Goal: Task Accomplishment & Management: Use online tool/utility

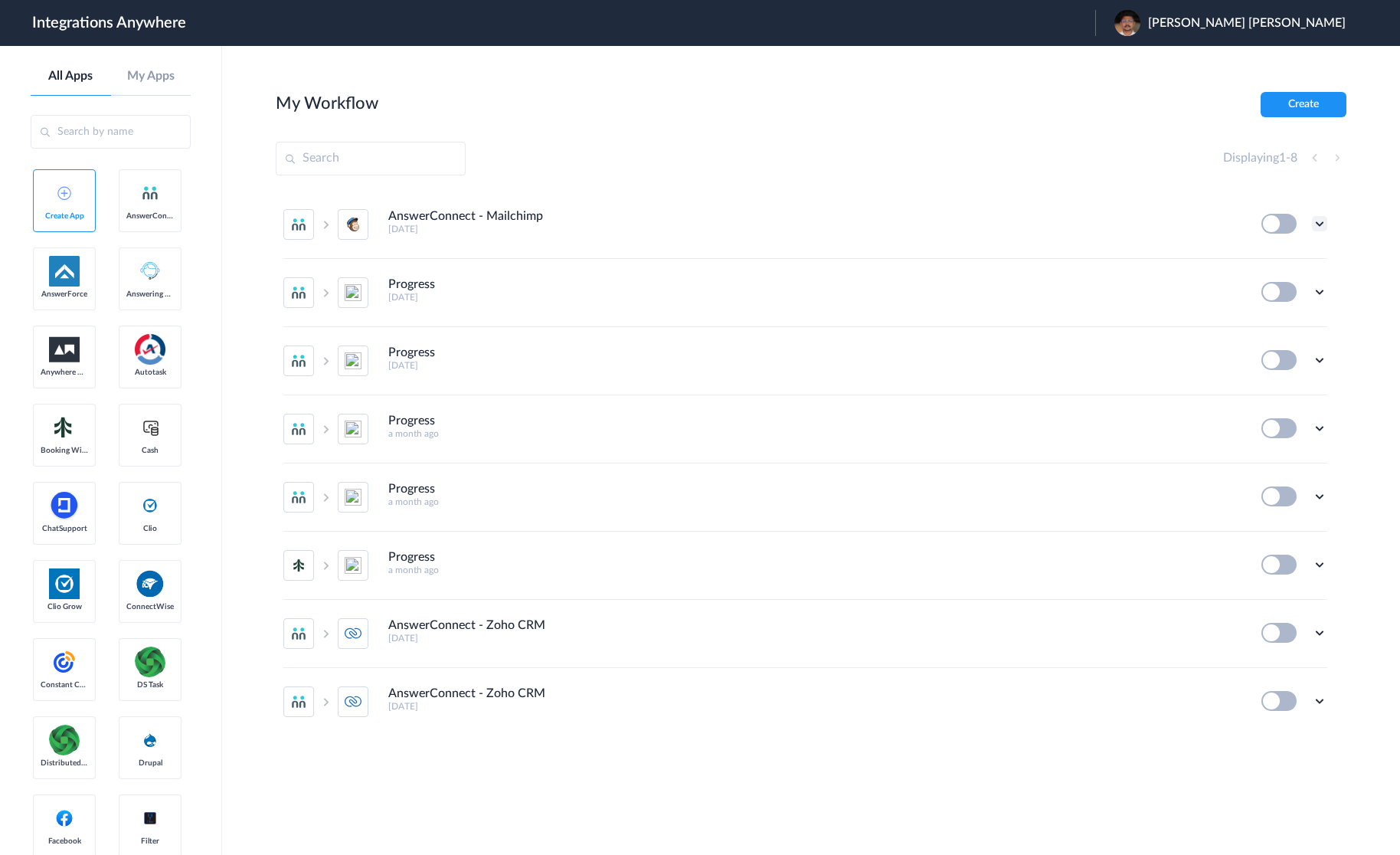
click at [1322, 221] on icon at bounding box center [1320, 224] width 16 height 16
click at [1270, 254] on link "Edit" at bounding box center [1257, 259] width 37 height 11
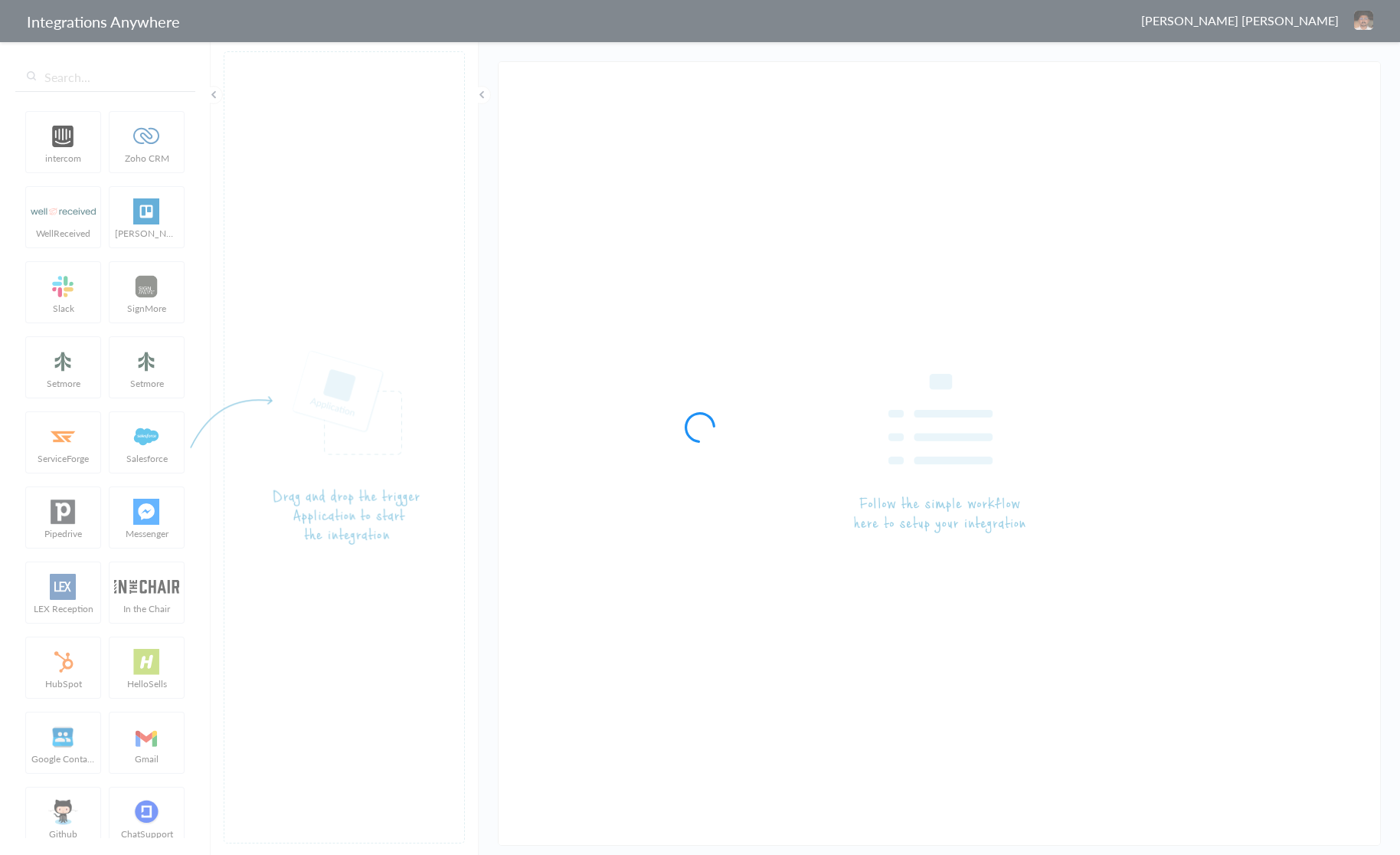
type input "AnswerConnect - Mailchimp"
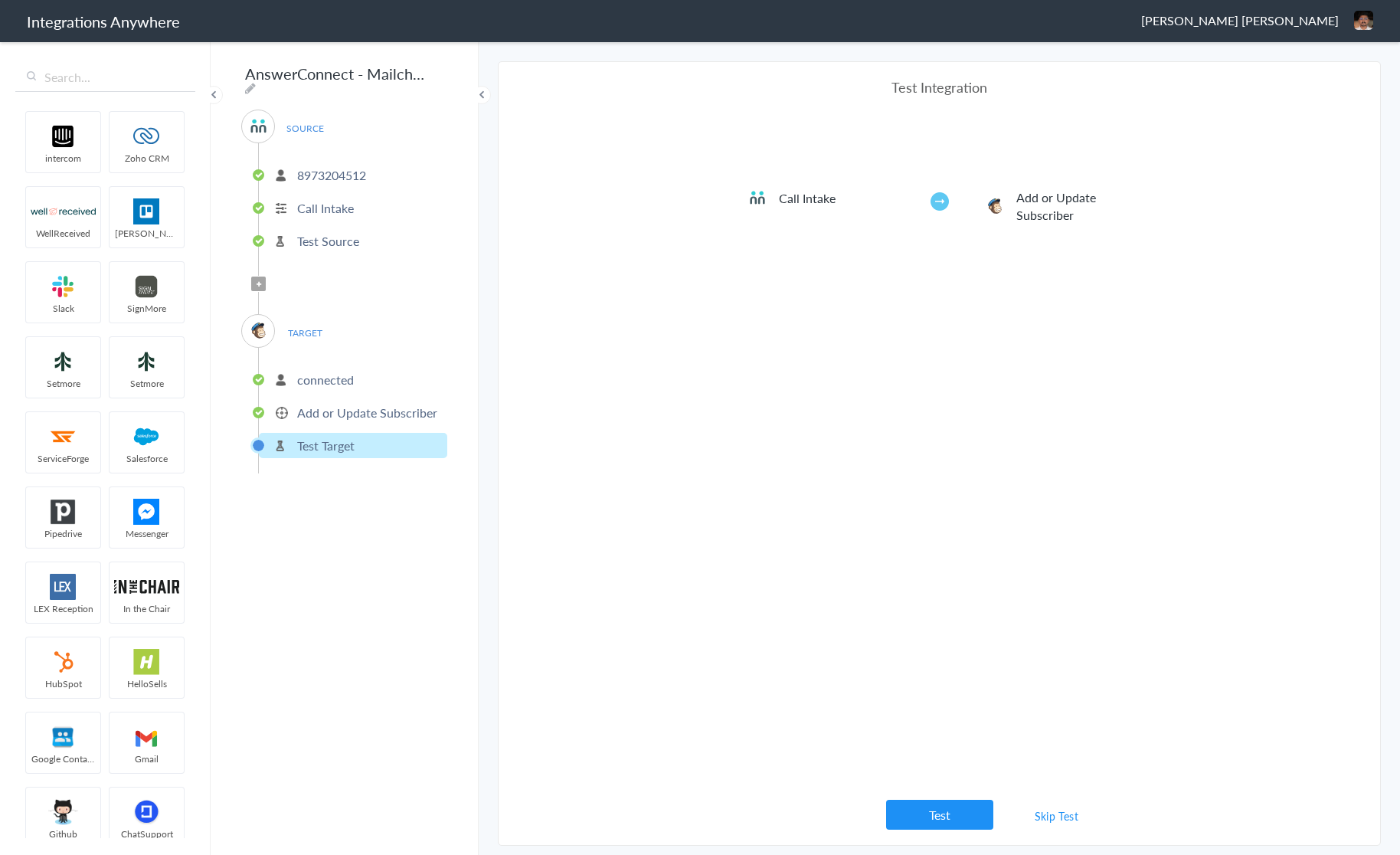
click at [747, 34] on header "Integrations Anywhere Vivin Joshua Logout Dashboard" at bounding box center [700, 21] width 1400 height 42
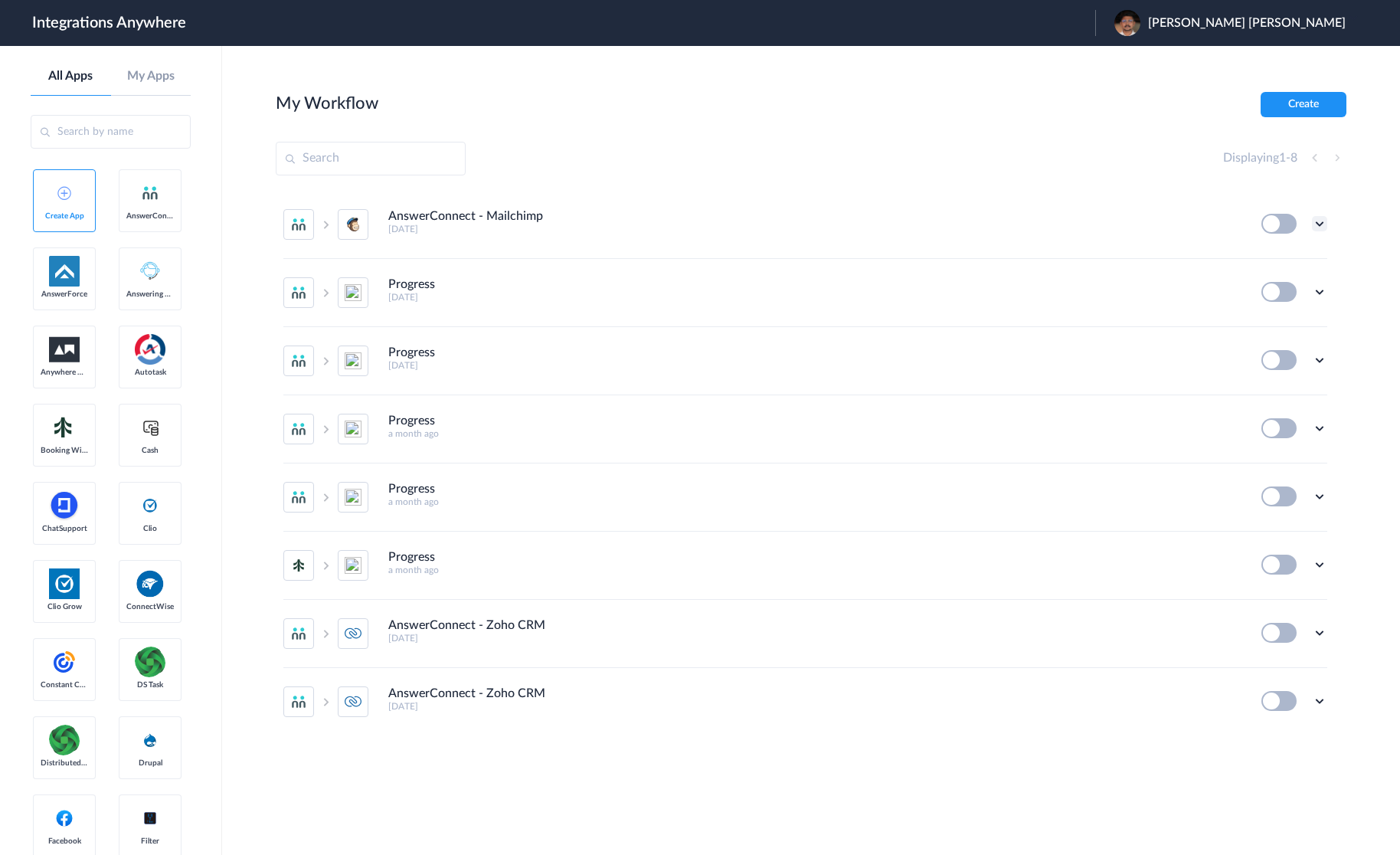
click at [1313, 223] on icon at bounding box center [1320, 224] width 16 height 16
click at [1259, 260] on link "Edit" at bounding box center [1257, 259] width 37 height 11
click at [1321, 634] on icon at bounding box center [1320, 633] width 16 height 16
click at [1275, 666] on link "Edit" at bounding box center [1257, 668] width 37 height 11
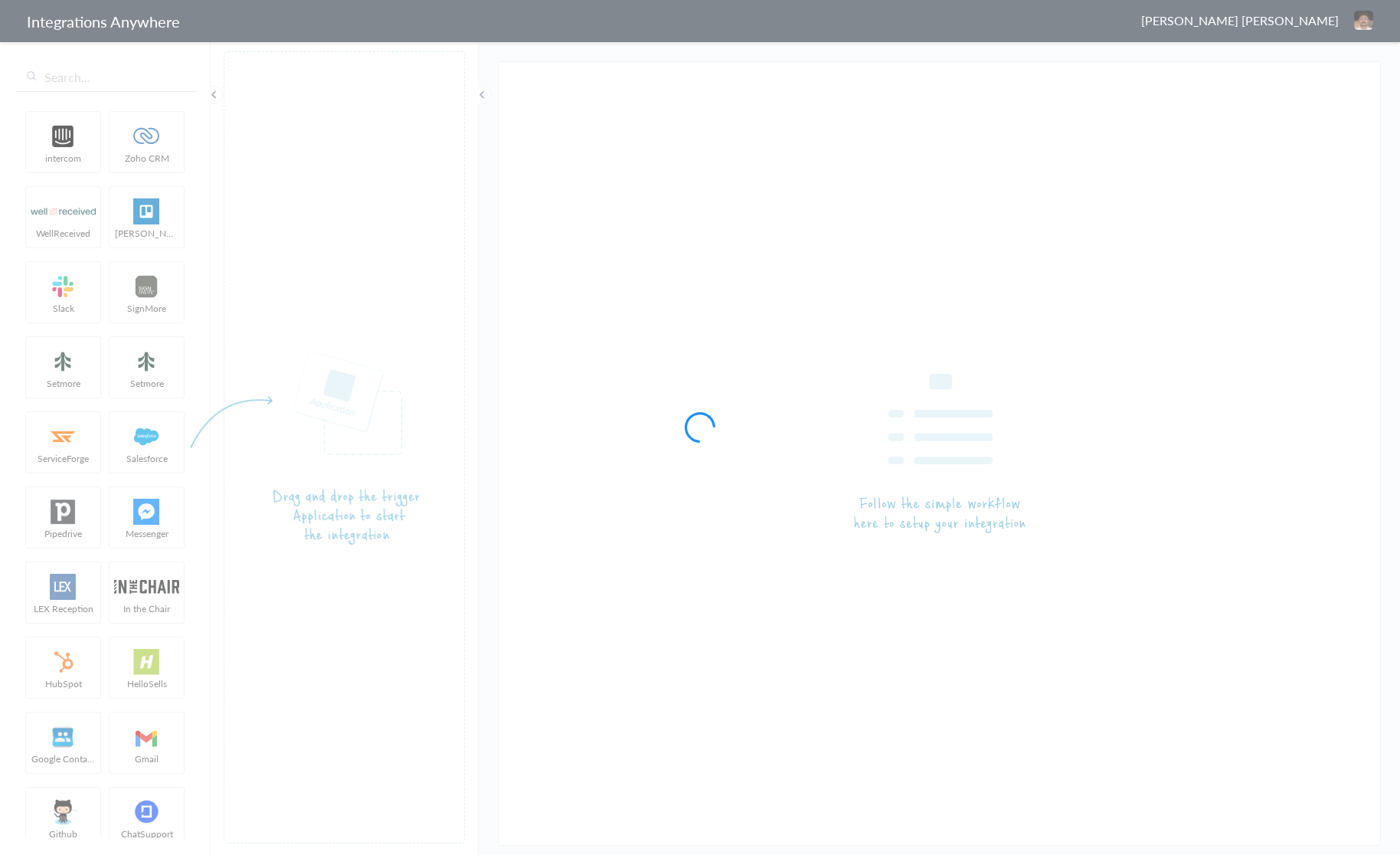
type input "AnswerConnect - Zoho CRM"
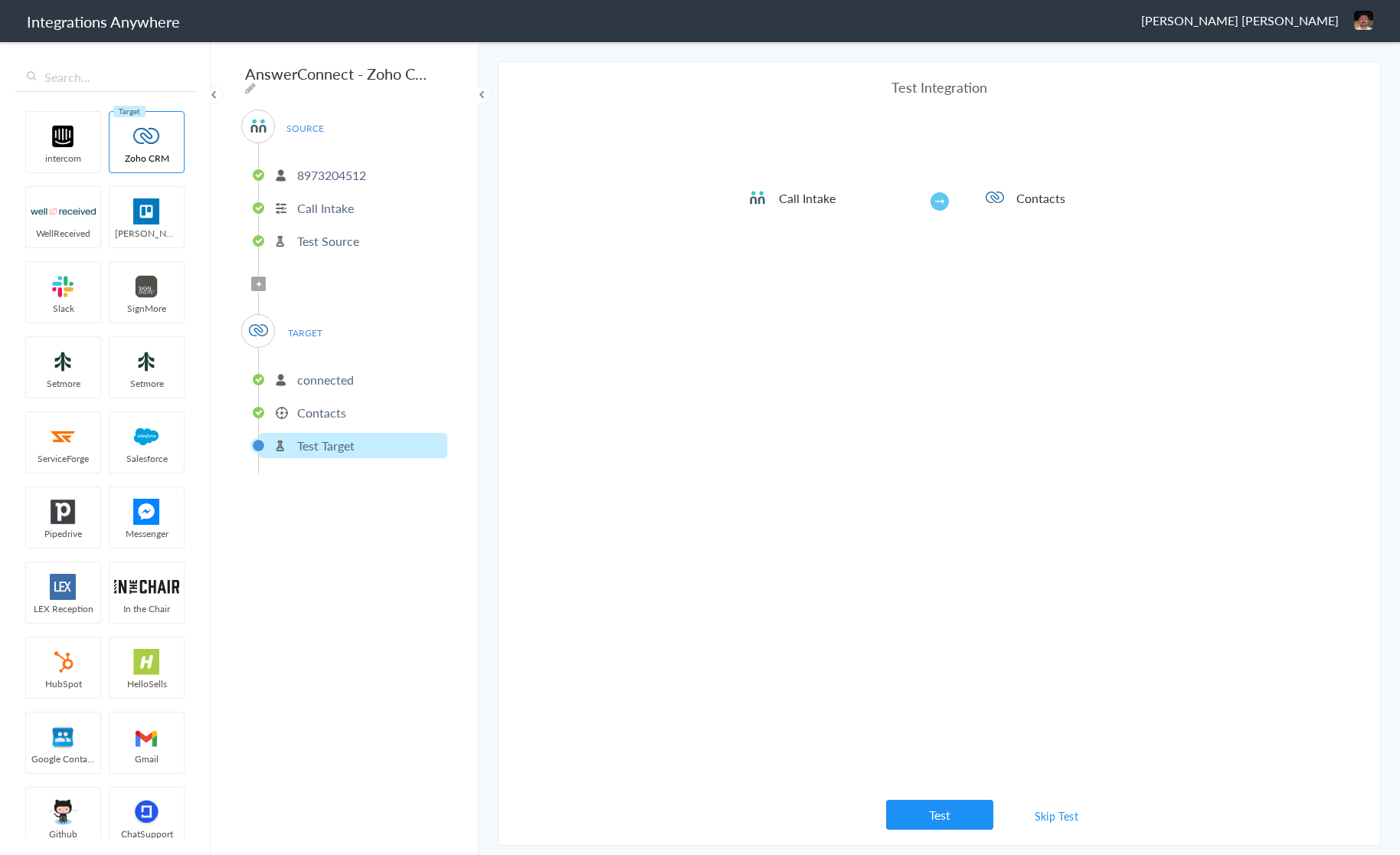
click at [345, 410] on li "Contacts" at bounding box center [353, 412] width 189 height 25
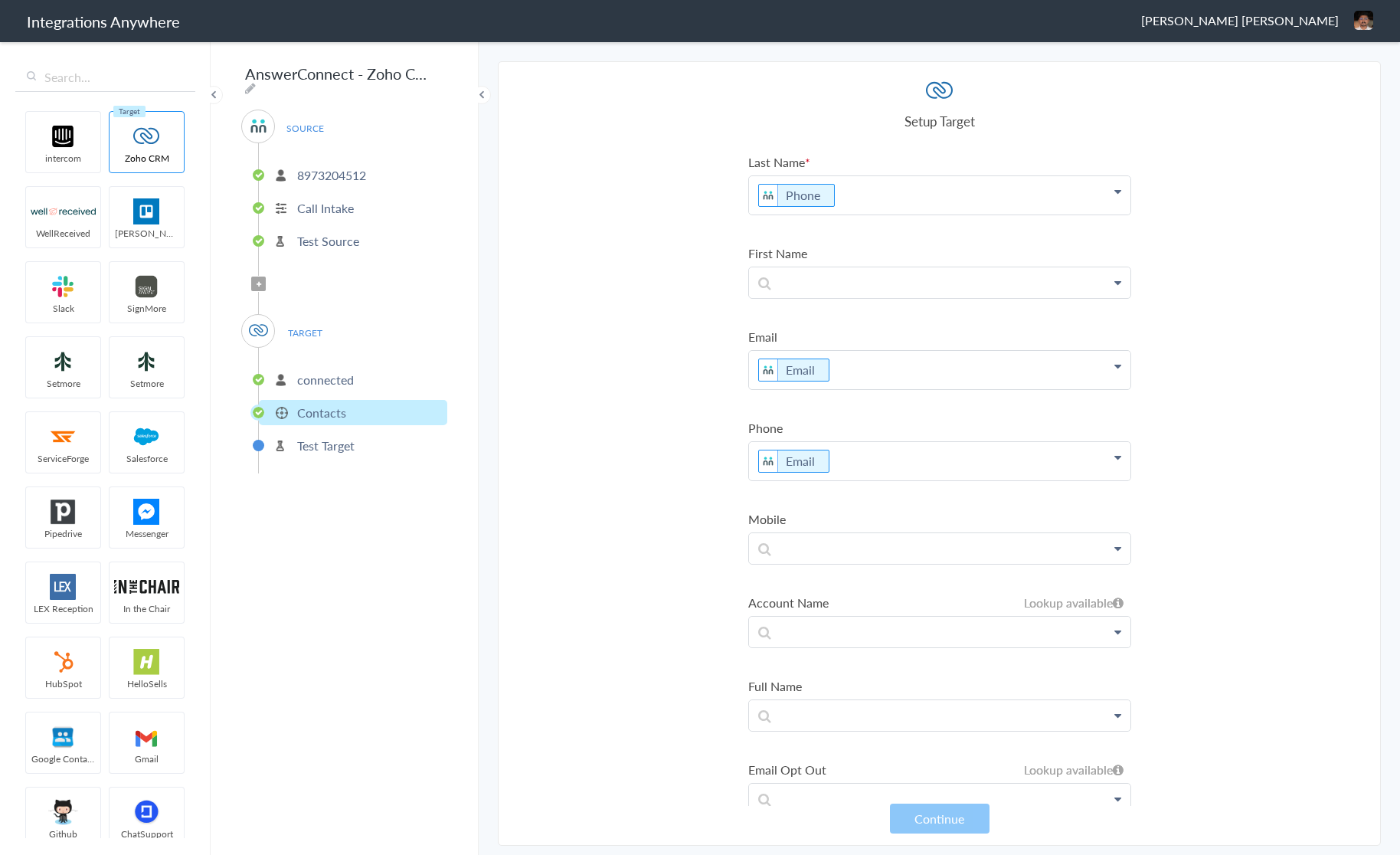
click at [1117, 190] on icon at bounding box center [1117, 192] width 7 height 12
click at [626, 231] on section "Select Account 8973204512 Rename Delete ([DATE]) + connect Continue Setup Sourc…" at bounding box center [939, 454] width 883 height 784
click at [834, 201] on p "Phone" at bounding box center [939, 195] width 381 height 38
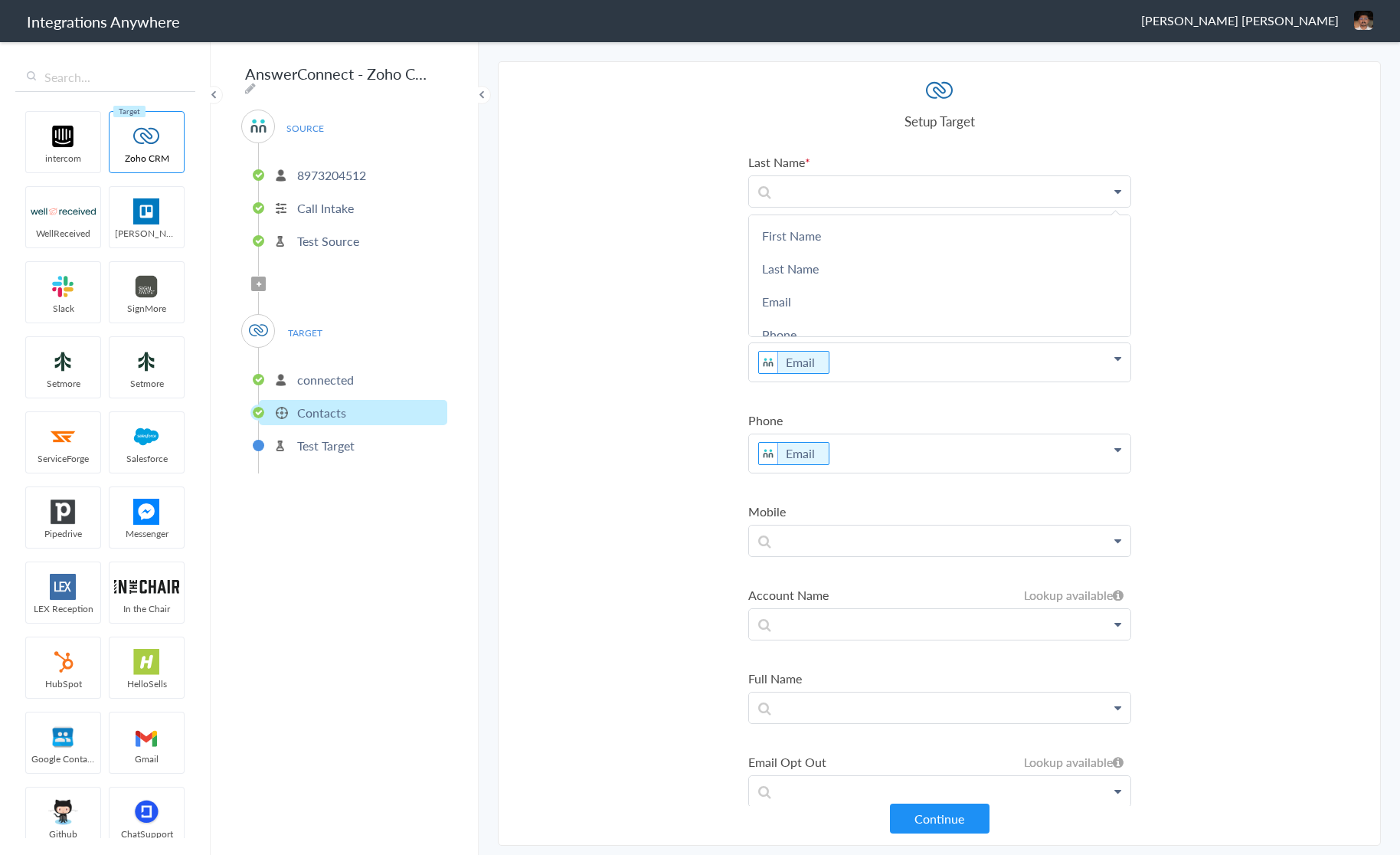
click at [675, 277] on section "Select Account 8973204512 Rename Delete ([DATE]) + connect Continue Setup Sourc…" at bounding box center [939, 454] width 883 height 784
click at [317, 443] on p "Test Target" at bounding box center [326, 445] width 58 height 18
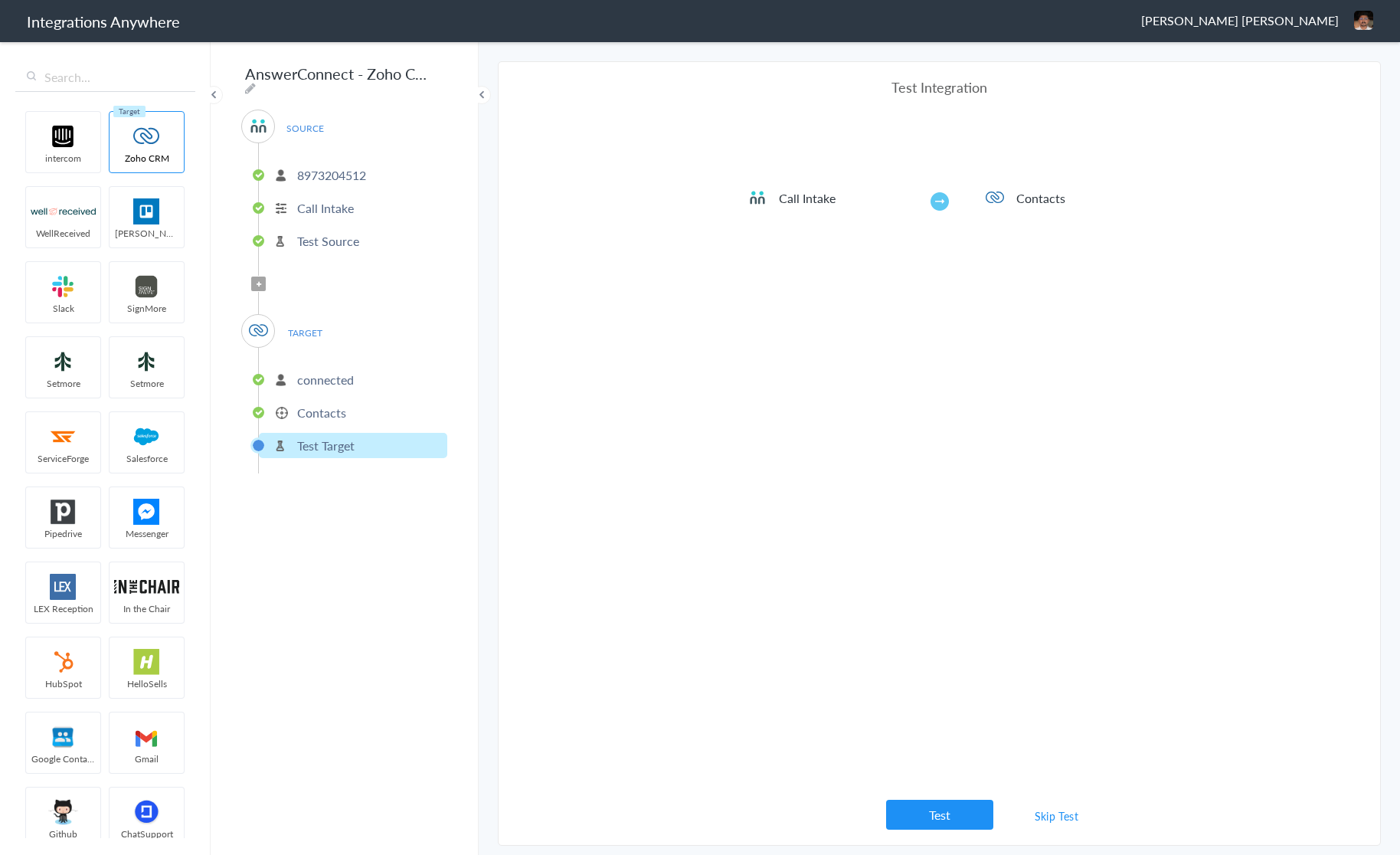
click at [347, 410] on li "Contacts" at bounding box center [353, 412] width 189 height 25
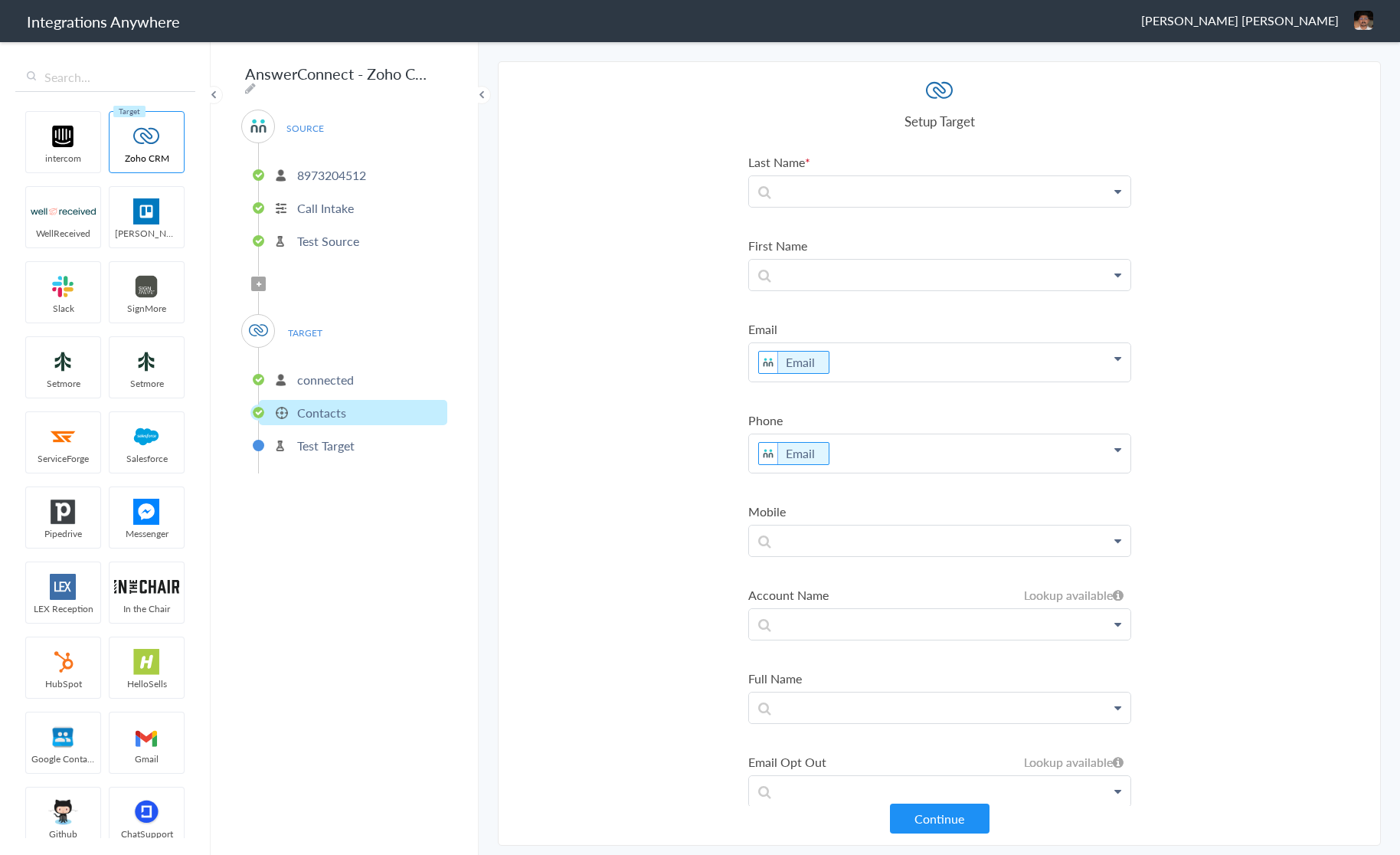
click at [346, 439] on p "Test Target" at bounding box center [326, 445] width 58 height 18
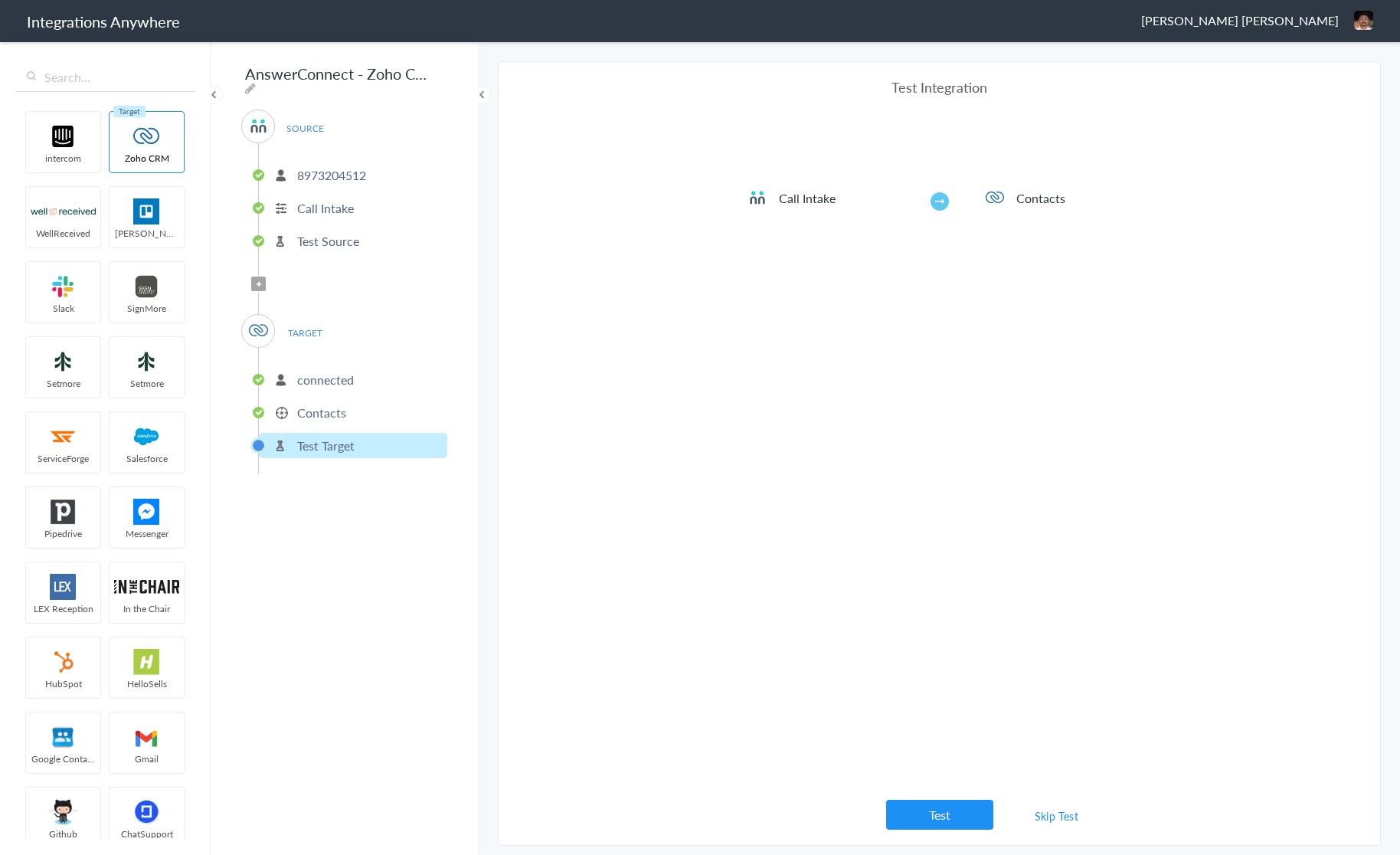
click at [1066, 814] on link "Skip Test" at bounding box center [1056, 815] width 81 height 27
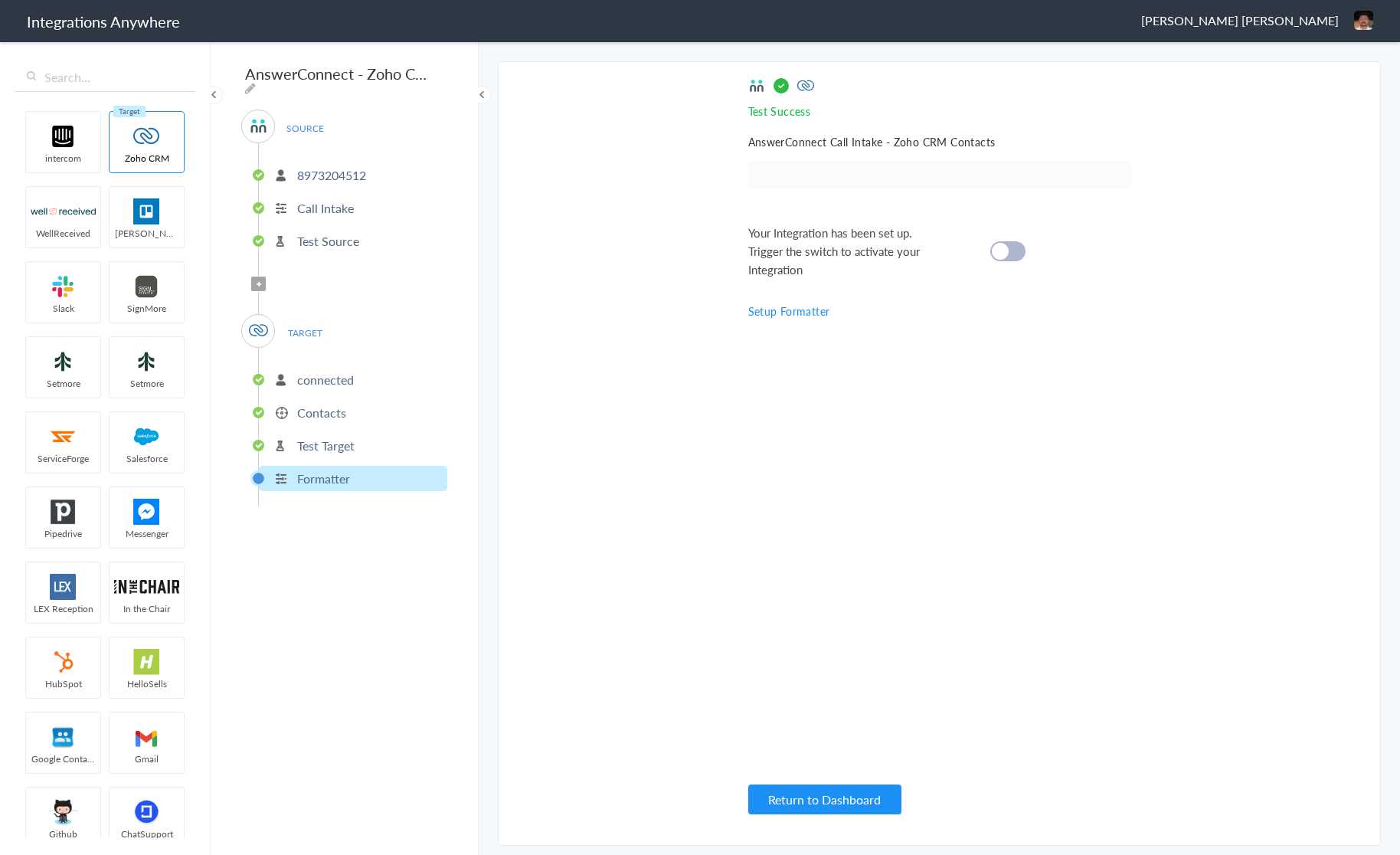
click at [361, 409] on li "Contacts" at bounding box center [353, 412] width 189 height 25
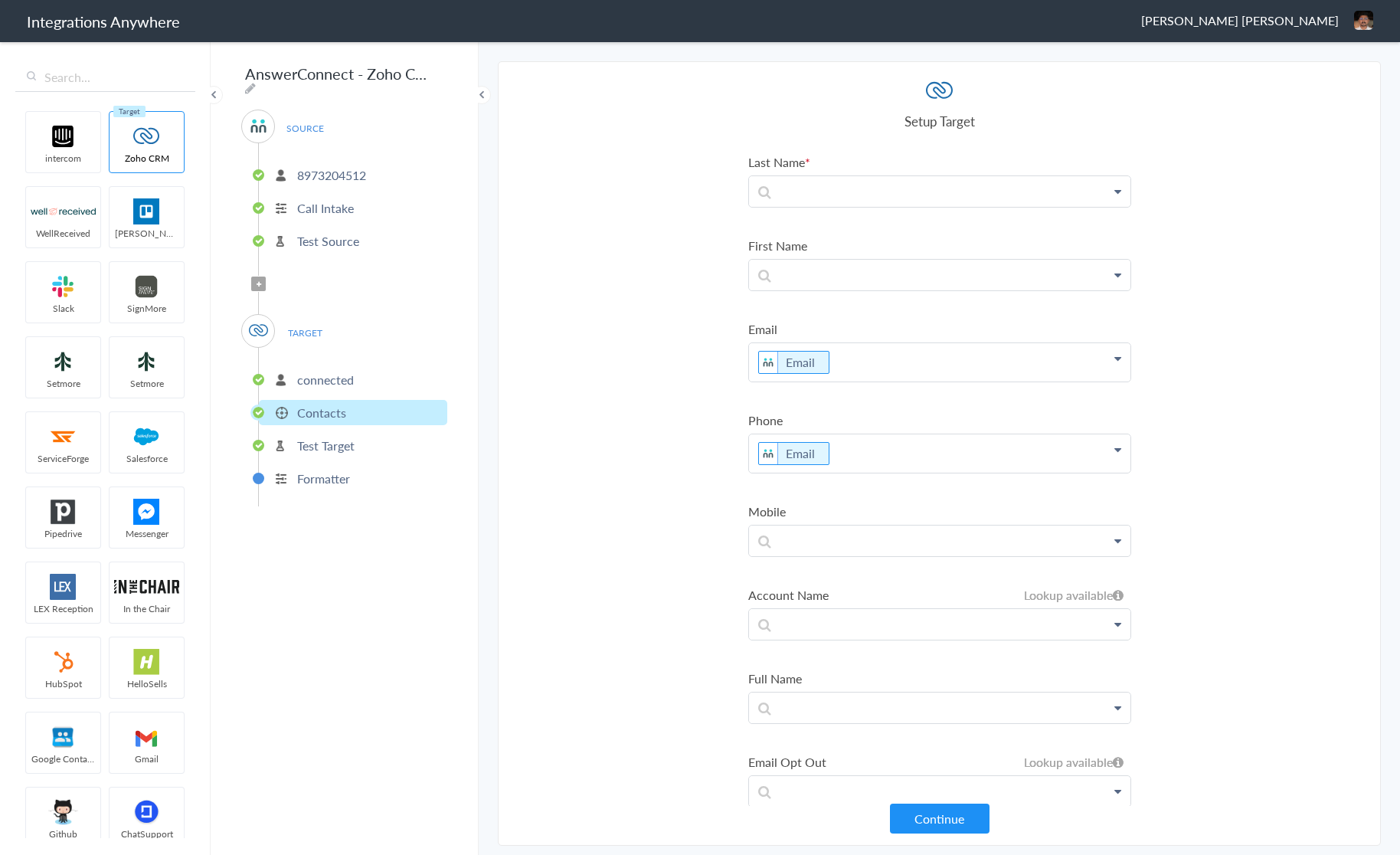
click at [363, 441] on li "Test Target" at bounding box center [353, 445] width 189 height 25
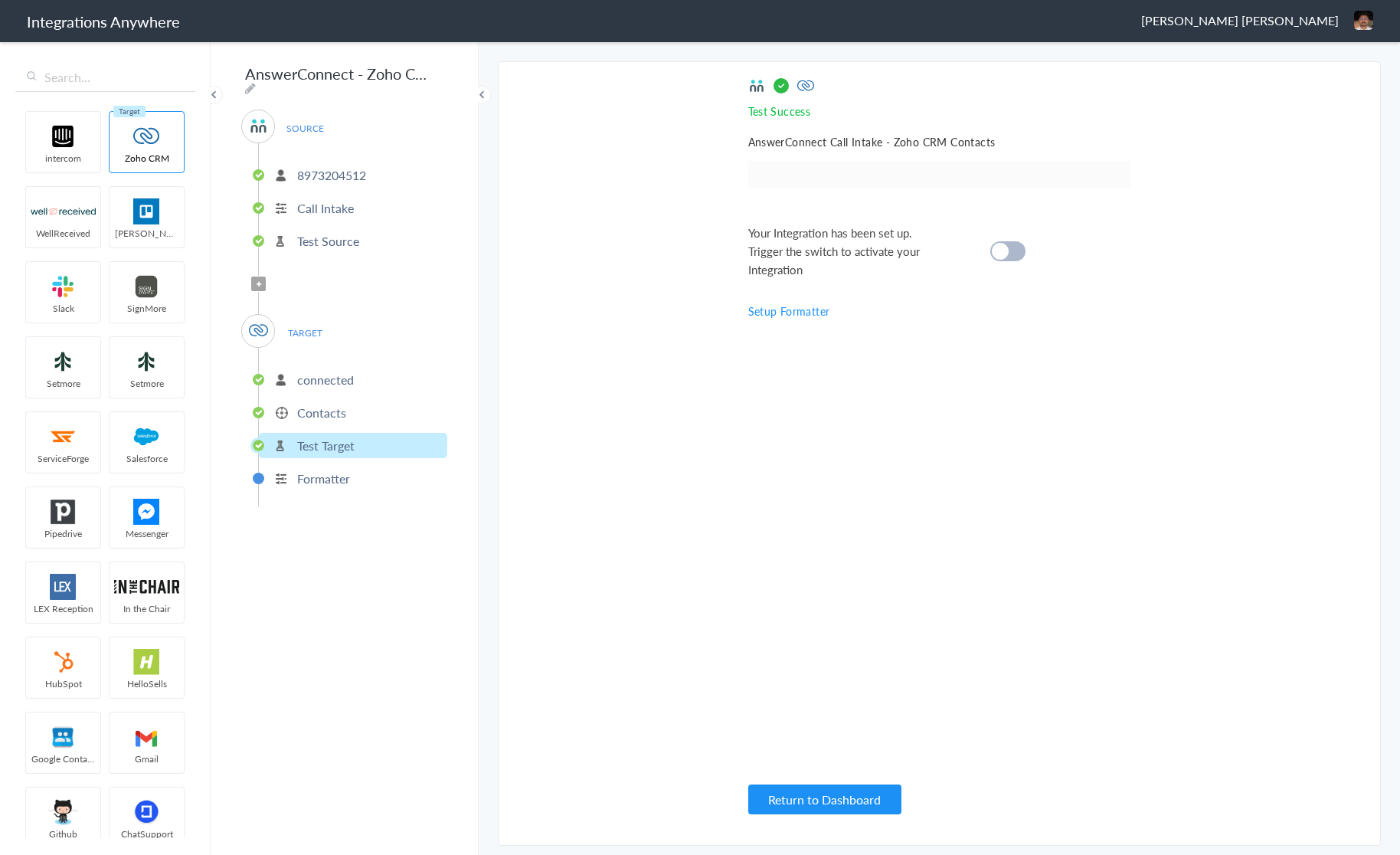
click at [366, 489] on ul "connected Contacts Test Target Formatter" at bounding box center [352, 426] width 189 height 158
